Goal: Book appointment/travel/reservation

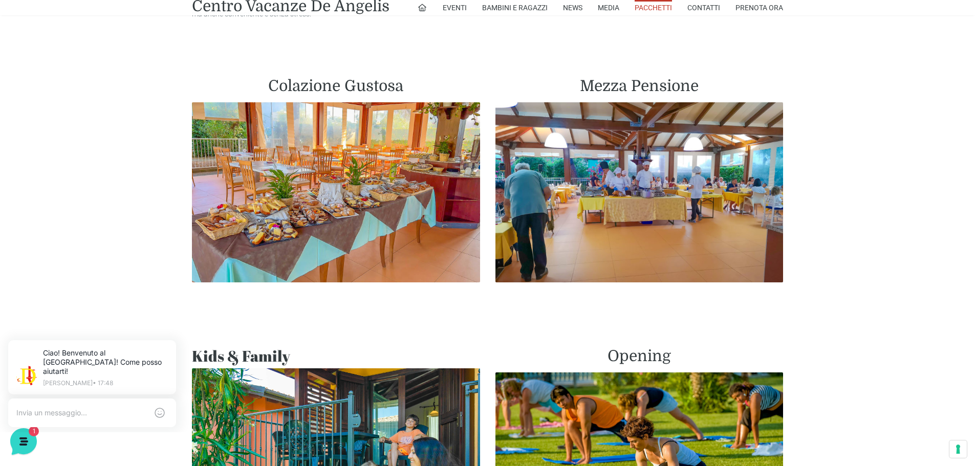
scroll to position [563, 0]
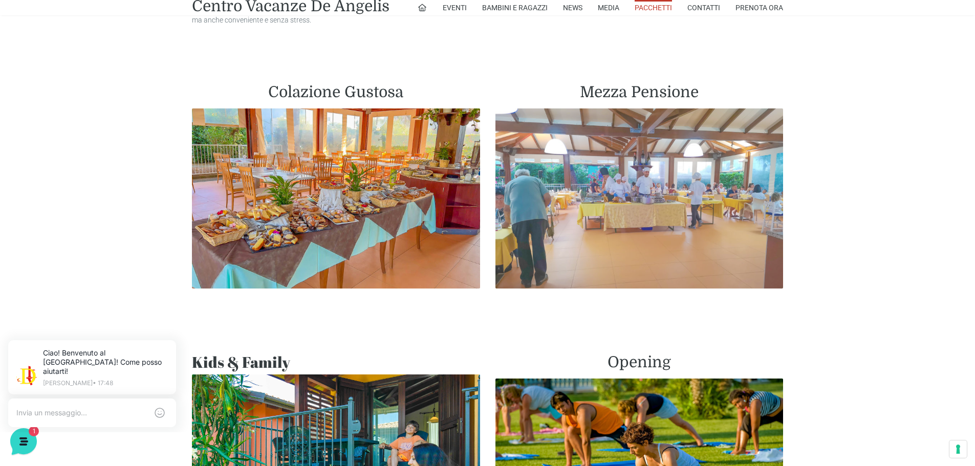
click at [640, 190] on img at bounding box center [639, 199] width 288 height 180
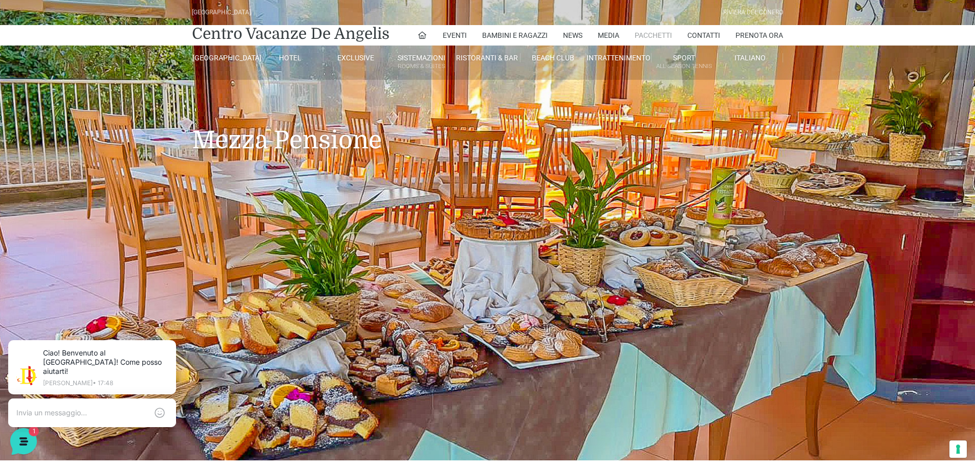
click at [650, 34] on link "Pacchetti" at bounding box center [653, 35] width 37 height 20
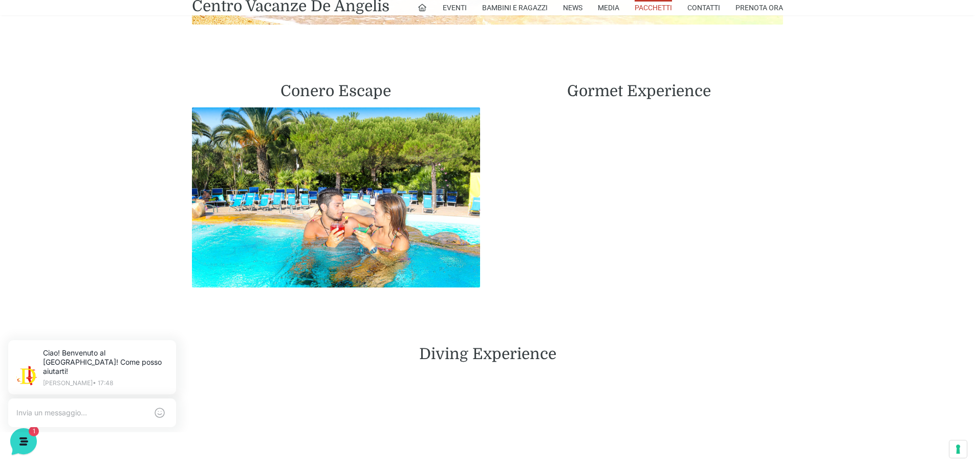
scroll to position [1382, 0]
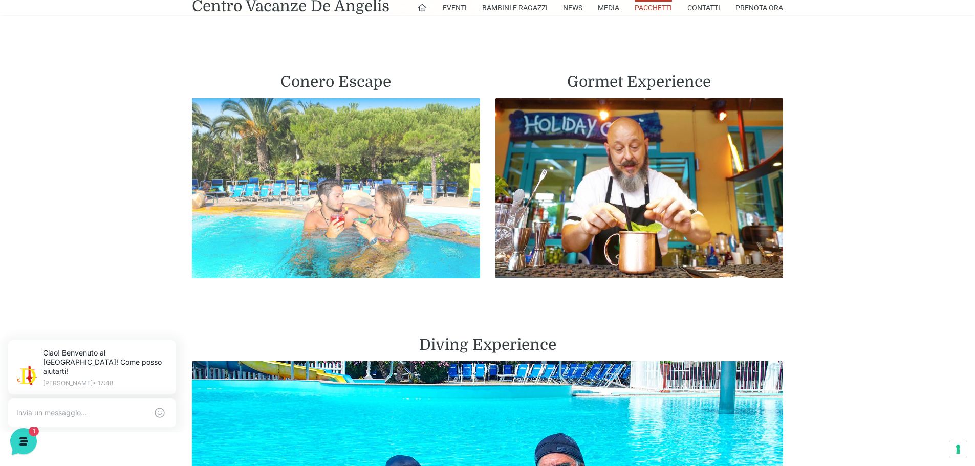
click at [358, 178] on img at bounding box center [336, 188] width 288 height 180
click at [347, 188] on img at bounding box center [336, 188] width 288 height 180
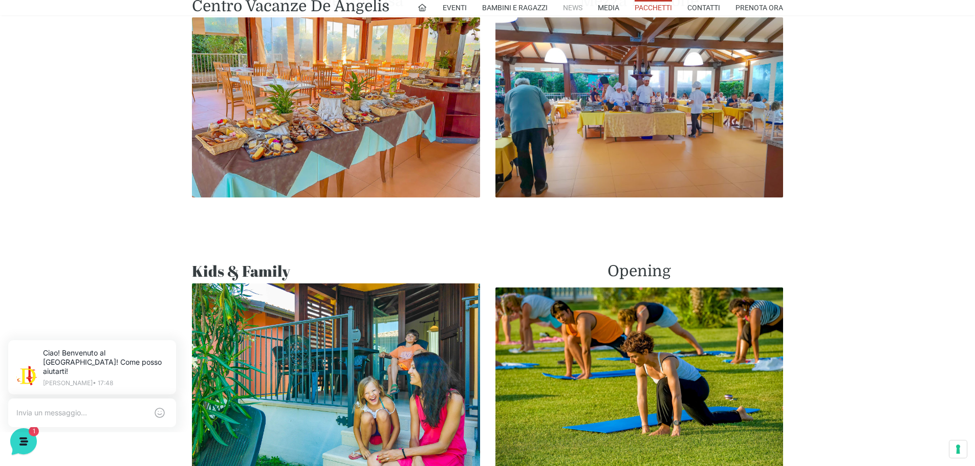
scroll to position [603, 0]
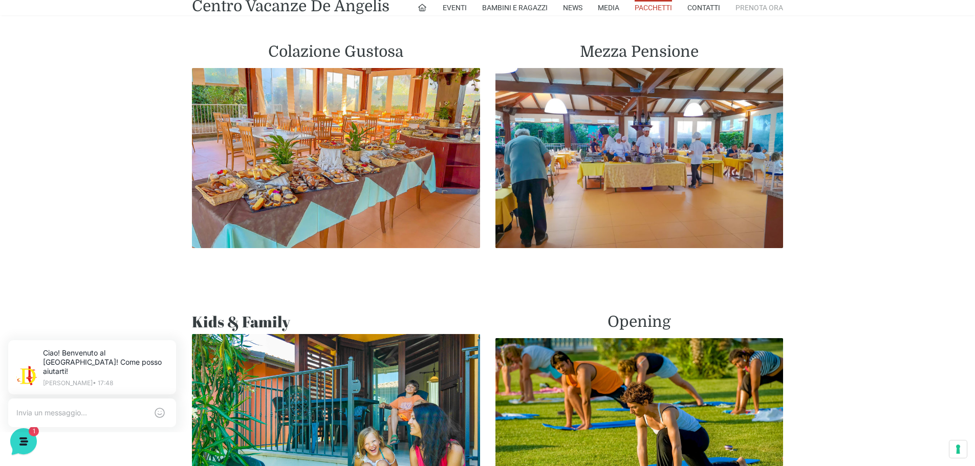
click at [751, 6] on link "Prenota Ora" at bounding box center [760, 7] width 48 height 15
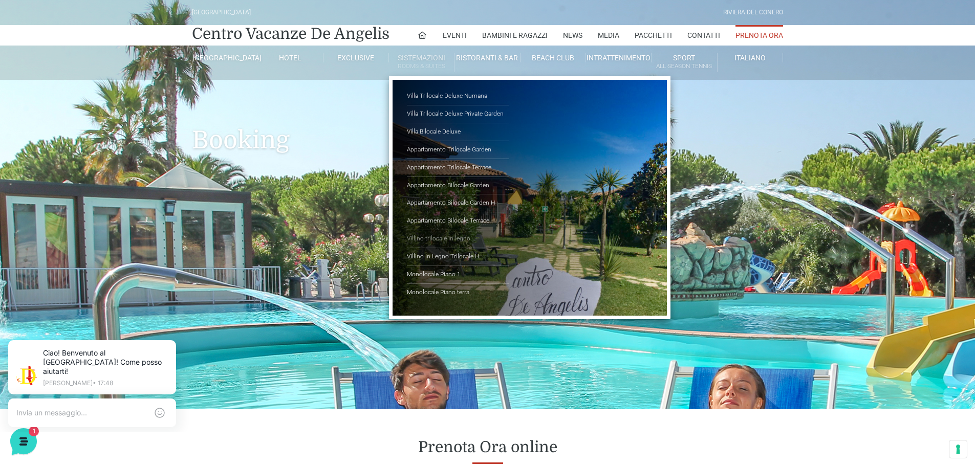
click at [426, 241] on link "Villino trilocale in legno" at bounding box center [458, 239] width 102 height 18
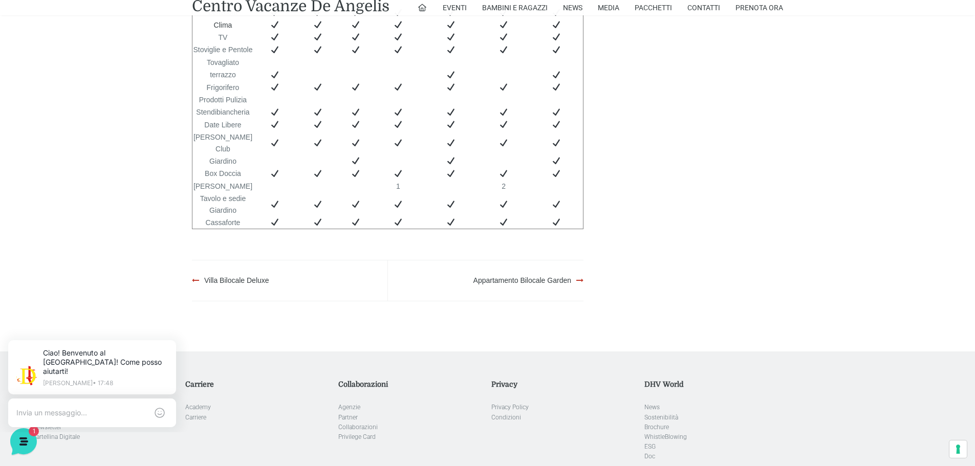
scroll to position [2252, 0]
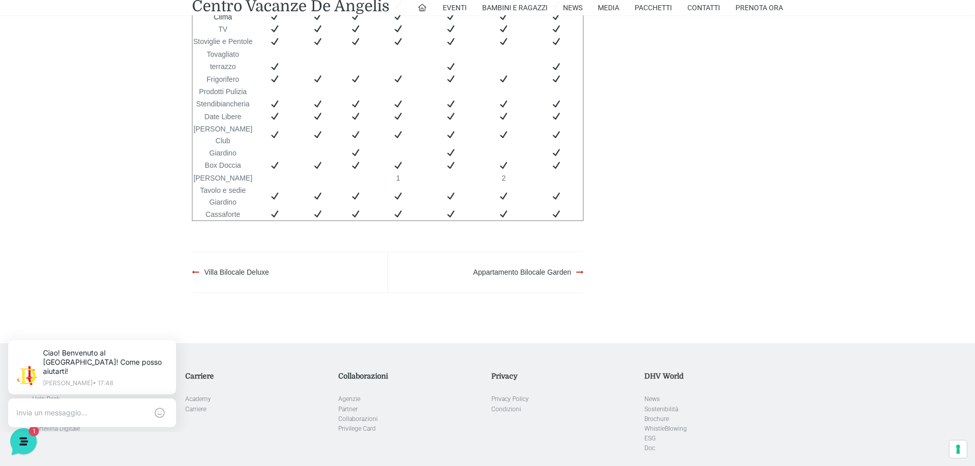
click at [579, 260] on div "Appartamento Bilocale Garden" at bounding box center [486, 272] width 196 height 40
click at [564, 268] on link "Appartamento Bilocale Garden" at bounding box center [522, 272] width 98 height 8
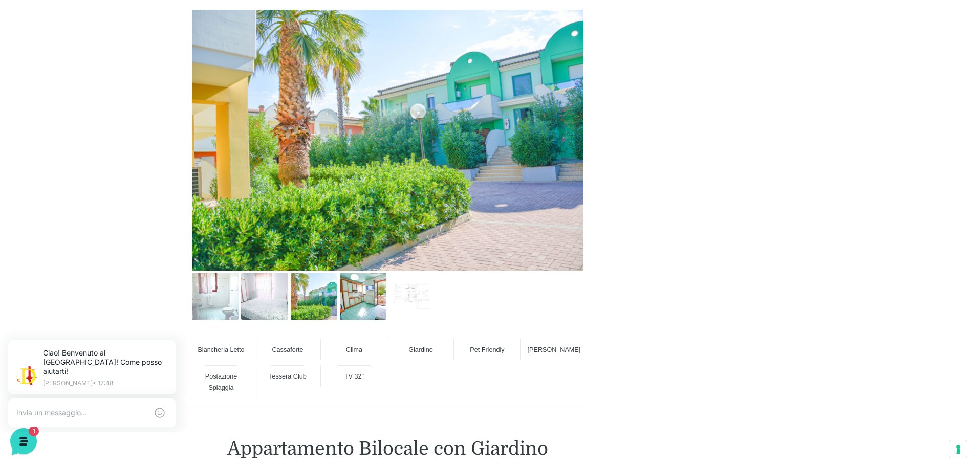
scroll to position [512, 0]
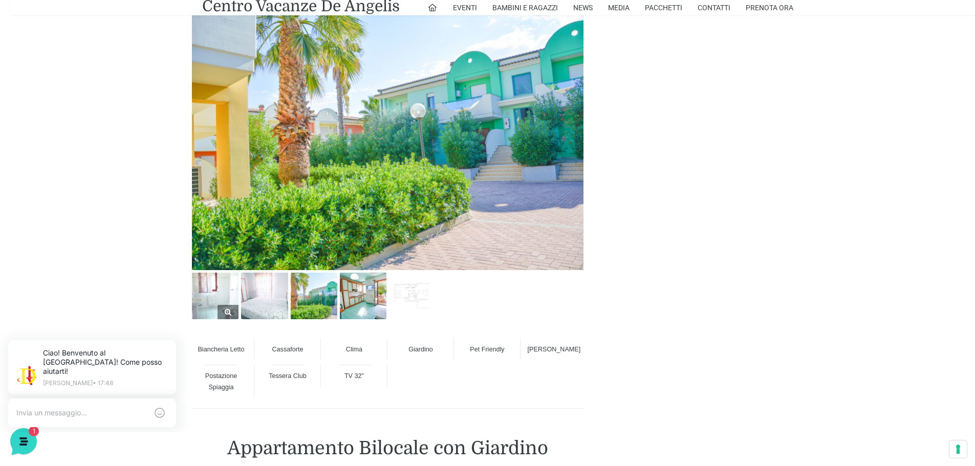
click at [217, 291] on img at bounding box center [215, 296] width 47 height 47
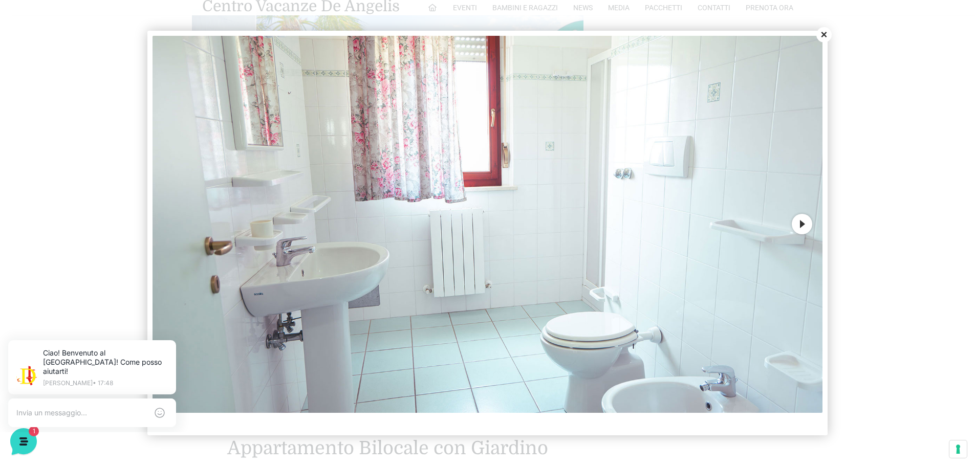
click at [804, 224] on button "Next" at bounding box center [802, 224] width 20 height 20
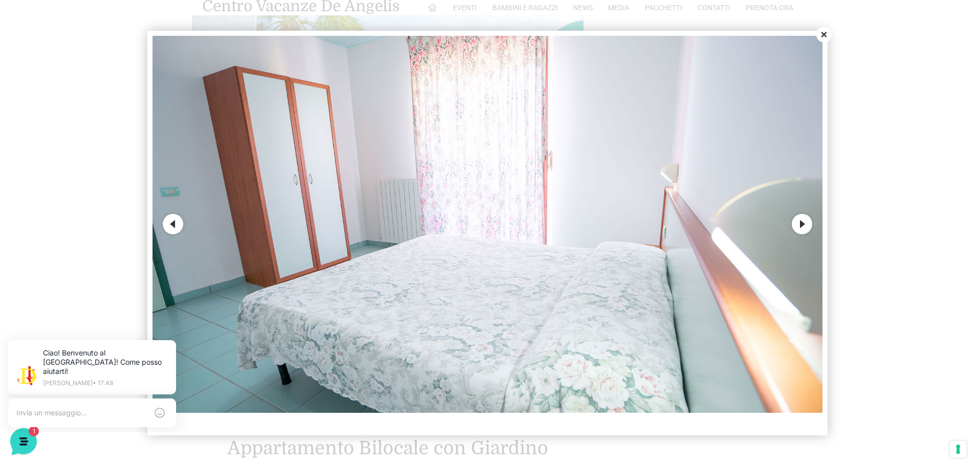
click at [804, 224] on button "Next" at bounding box center [802, 224] width 20 height 20
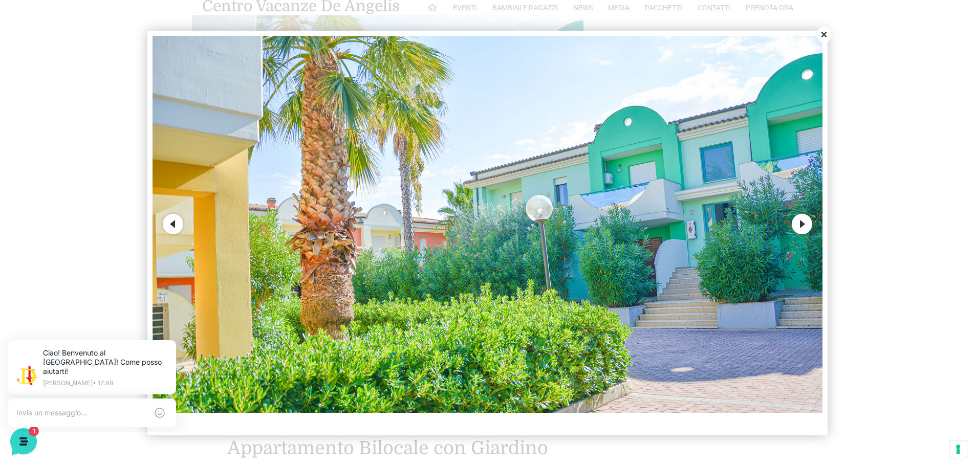
click at [804, 224] on button "Next" at bounding box center [802, 224] width 20 height 20
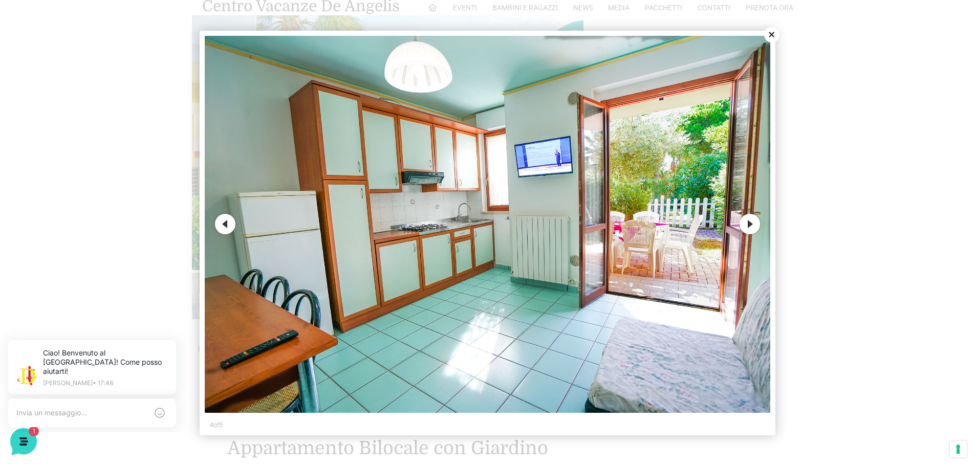
click at [751, 226] on button "Next" at bounding box center [750, 224] width 20 height 20
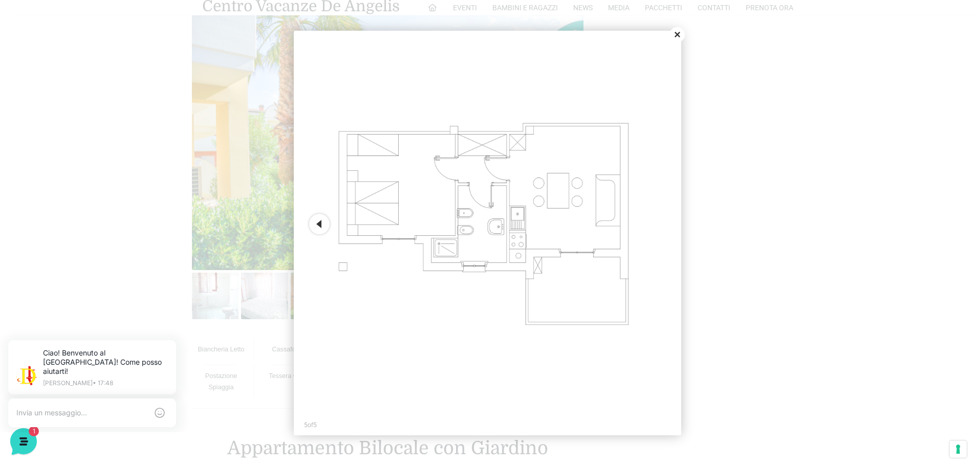
click at [678, 32] on button "Close" at bounding box center [677, 34] width 15 height 15
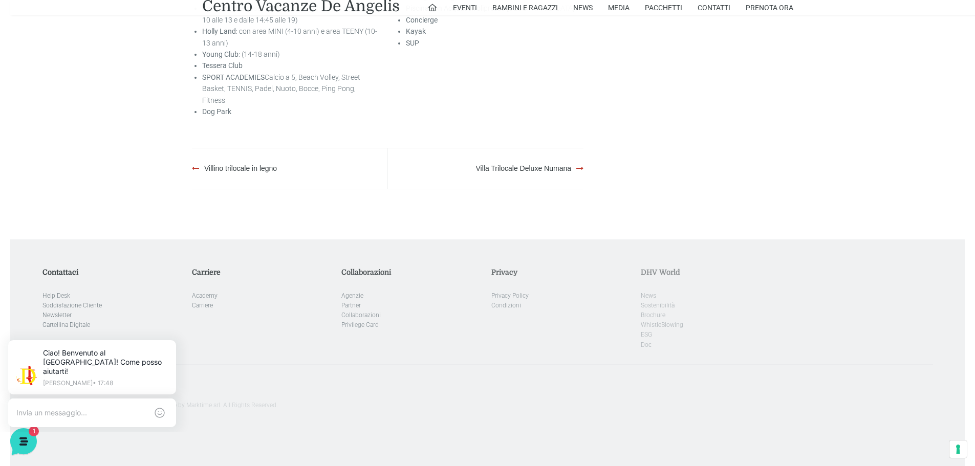
scroll to position [1659, 0]
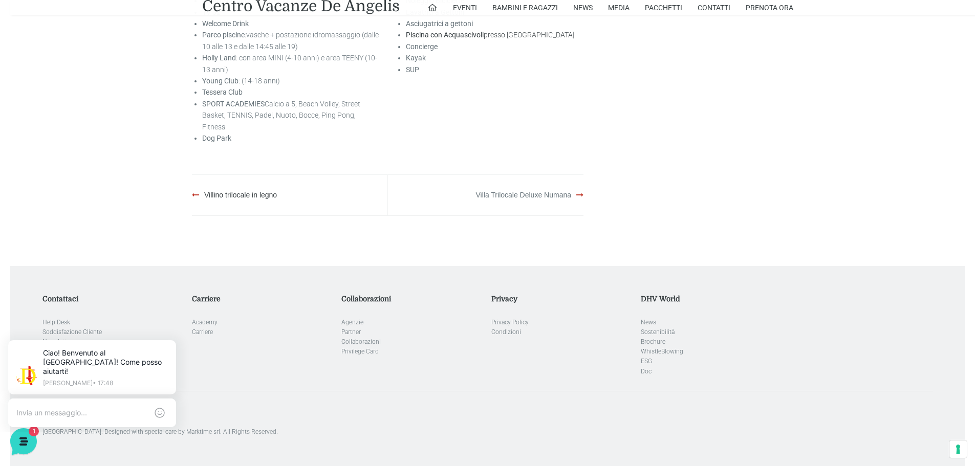
click at [534, 191] on link "Villa Trilocale Deluxe Numana" at bounding box center [524, 195] width 96 height 8
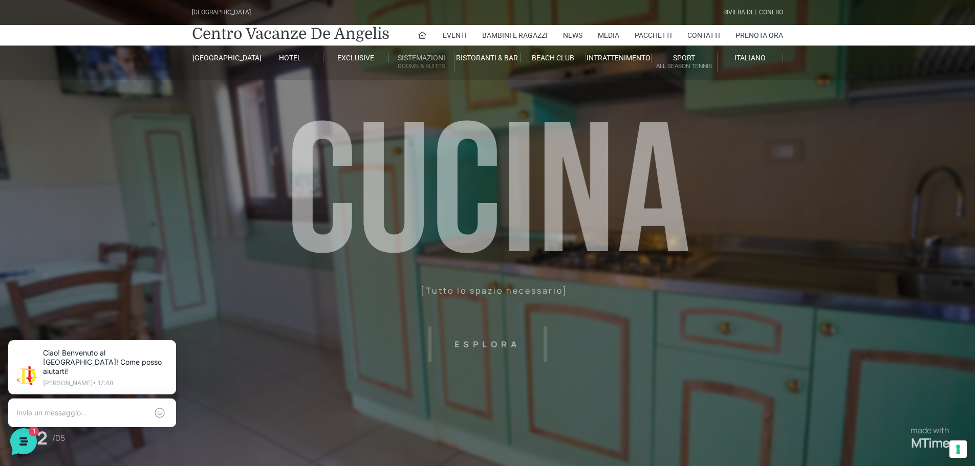
click at [416, 58] on link "Sistemazioni Rooms & Suites" at bounding box center [422, 62] width 66 height 19
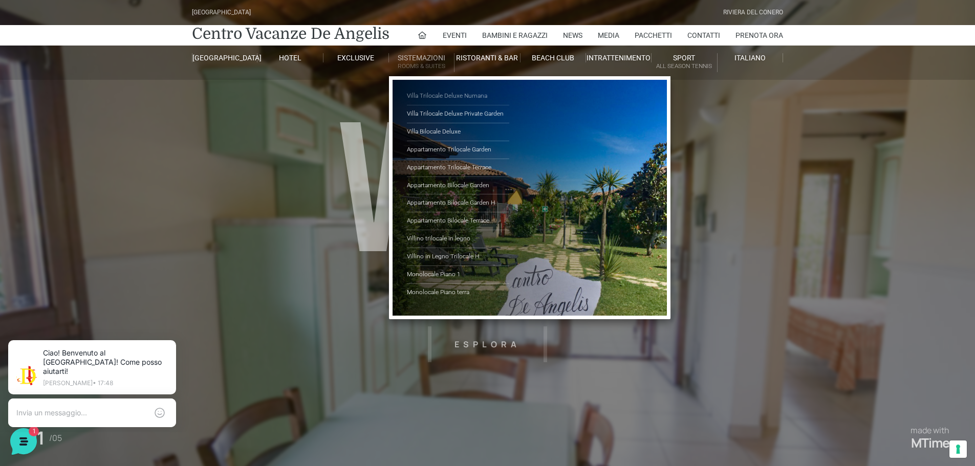
click at [434, 96] on link "Villa Trilocale Deluxe Numana" at bounding box center [458, 97] width 102 height 18
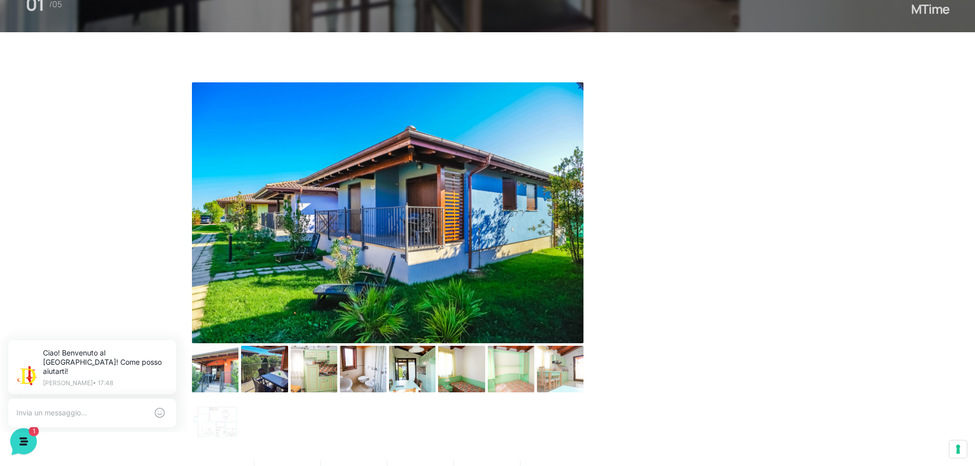
scroll to position [461, 0]
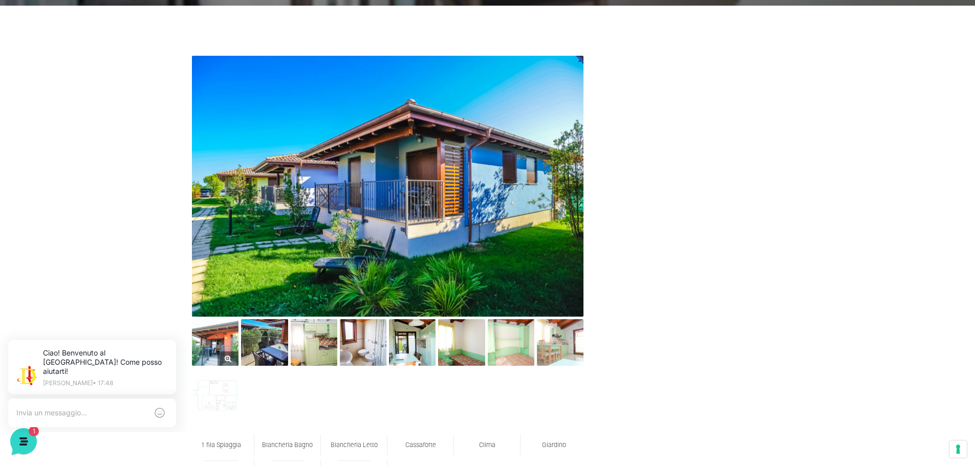
click at [221, 345] on img at bounding box center [215, 342] width 47 height 47
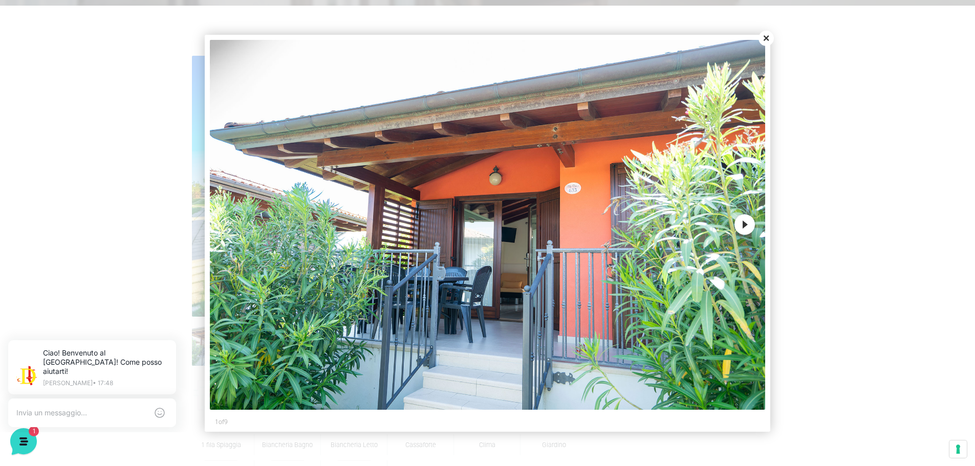
click at [742, 223] on button "Next" at bounding box center [745, 224] width 20 height 20
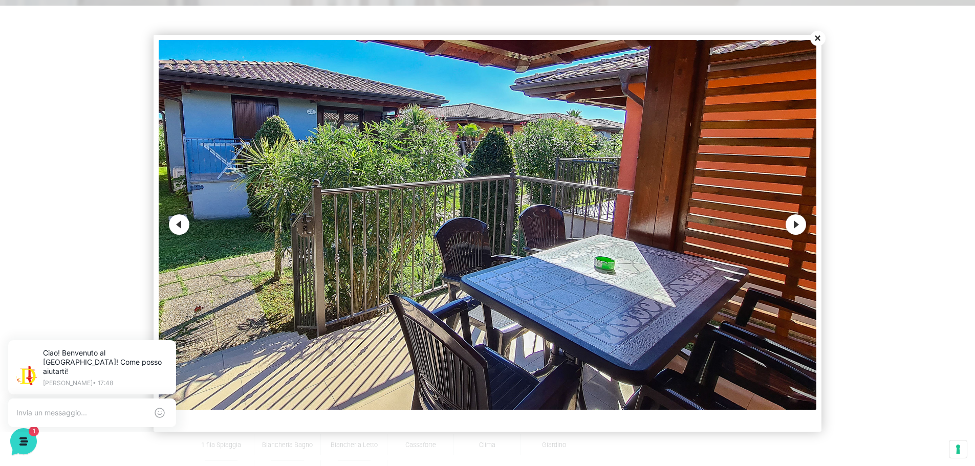
click at [742, 223] on img at bounding box center [488, 225] width 658 height 370
click at [791, 224] on button "Next" at bounding box center [796, 224] width 20 height 20
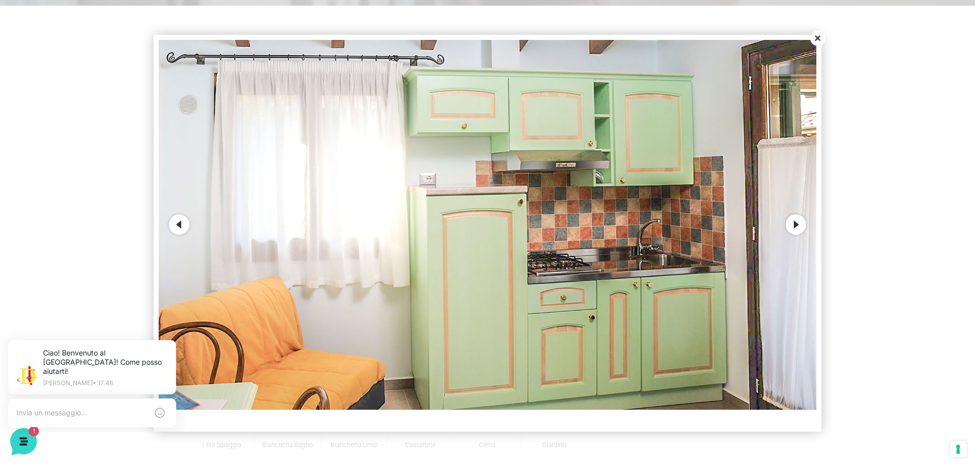
click at [796, 224] on button "Next" at bounding box center [796, 224] width 20 height 20
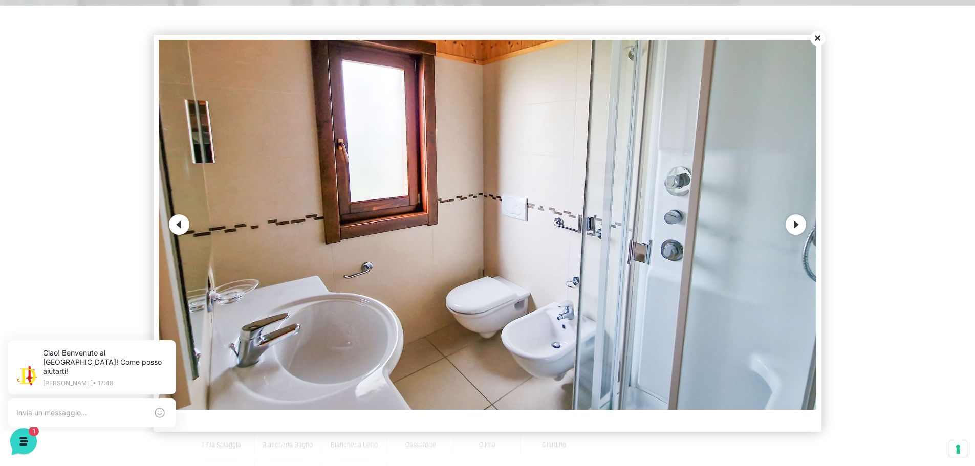
click at [796, 224] on button "Next" at bounding box center [796, 224] width 20 height 20
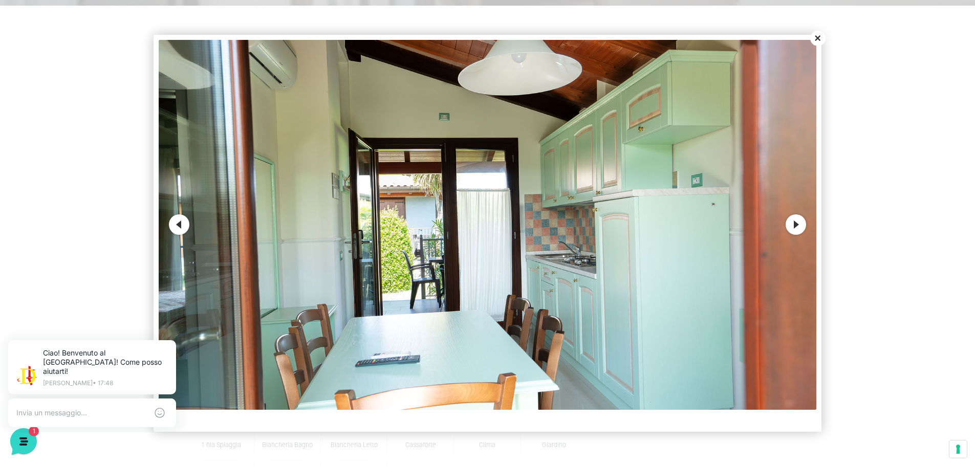
click at [796, 224] on button "Next" at bounding box center [796, 224] width 20 height 20
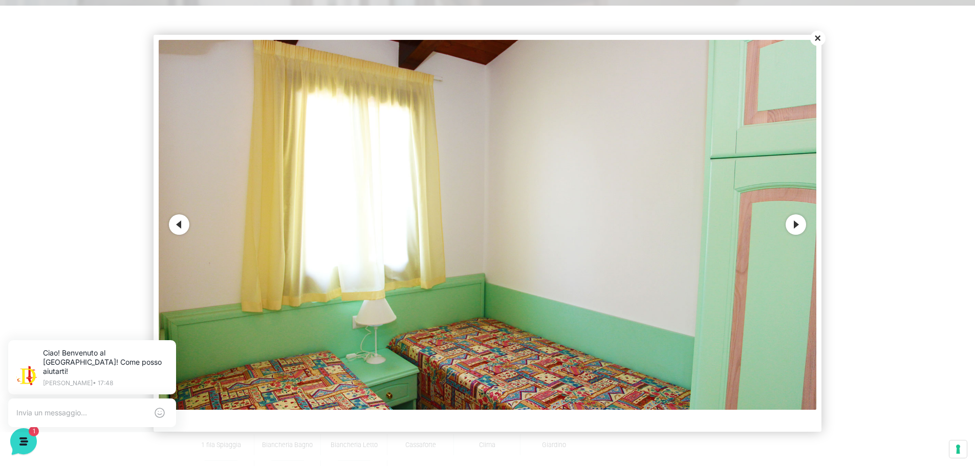
click at [796, 224] on button "Next" at bounding box center [796, 224] width 20 height 20
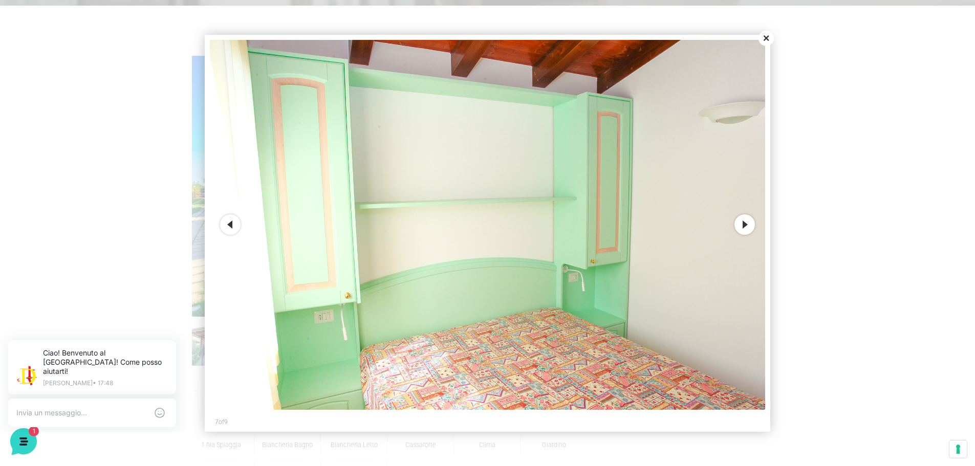
click at [796, 224] on div at bounding box center [487, 233] width 975 height 466
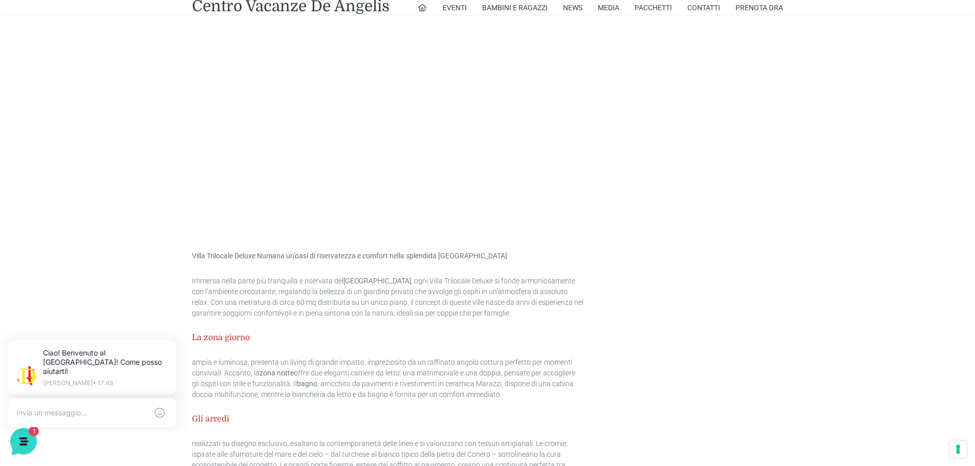
scroll to position [1177, 0]
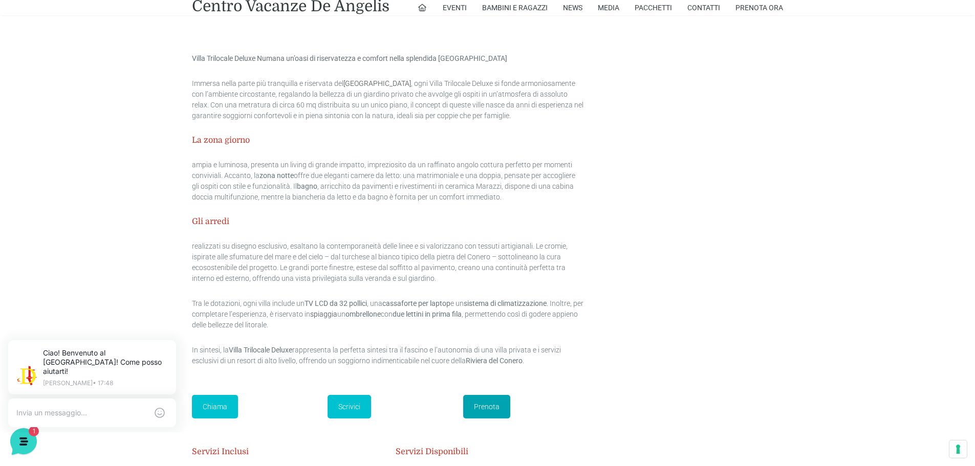
click at [482, 402] on link "Prenota" at bounding box center [486, 407] width 47 height 24
